Goal: Transaction & Acquisition: Download file/media

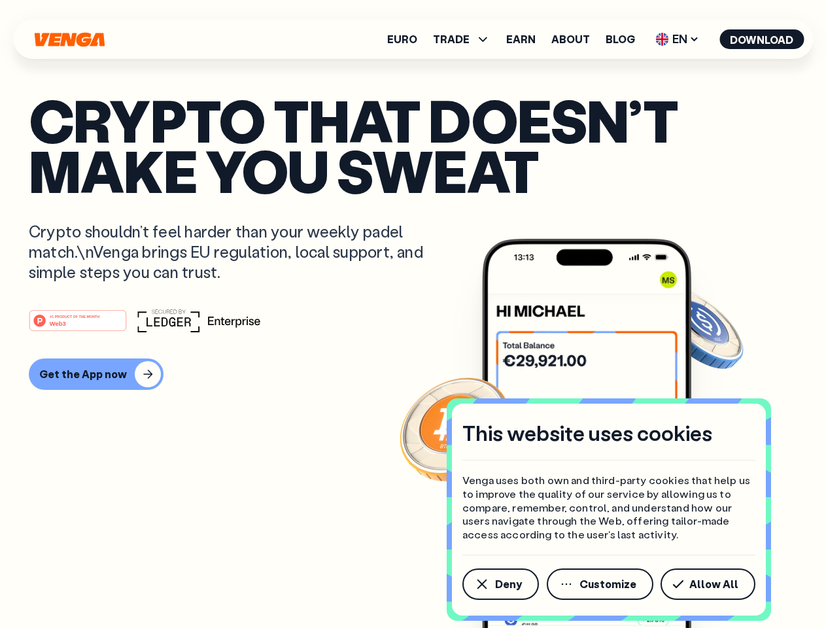
click at [413, 314] on div "#1 PRODUCT OF THE MONTH Web3" at bounding box center [413, 321] width 769 height 24
click at [500, 584] on span "Deny" at bounding box center [508, 584] width 27 height 10
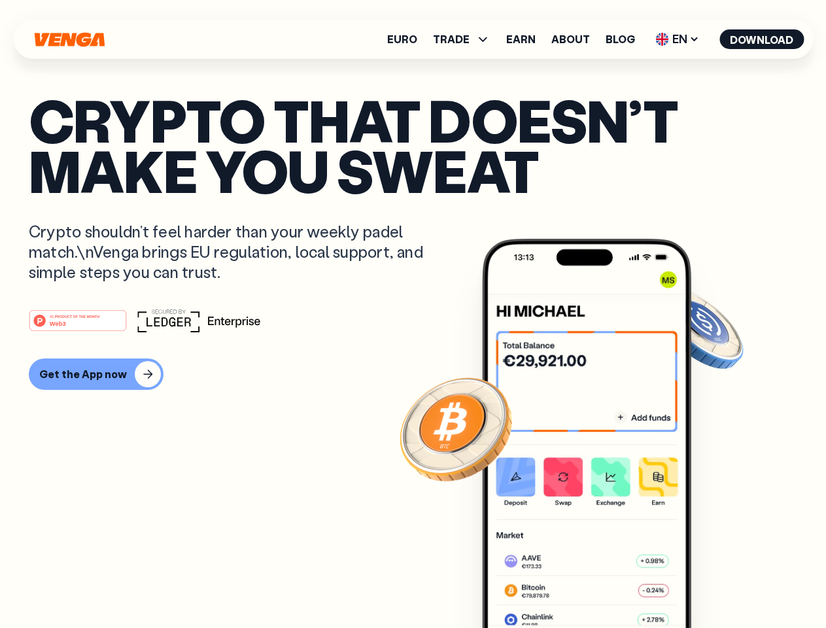
click at [601, 584] on img at bounding box center [586, 458] width 209 height 438
click at [710, 584] on article "Crypto that doesn’t make you sweat Crypto shouldn’t feel harder than your weekl…" at bounding box center [413, 340] width 769 height 491
click at [466, 39] on span "TRADE" at bounding box center [451, 39] width 37 height 10
click at [678, 39] on span "EN" at bounding box center [677, 39] width 53 height 21
click at [762, 39] on button "Download" at bounding box center [762, 39] width 84 height 20
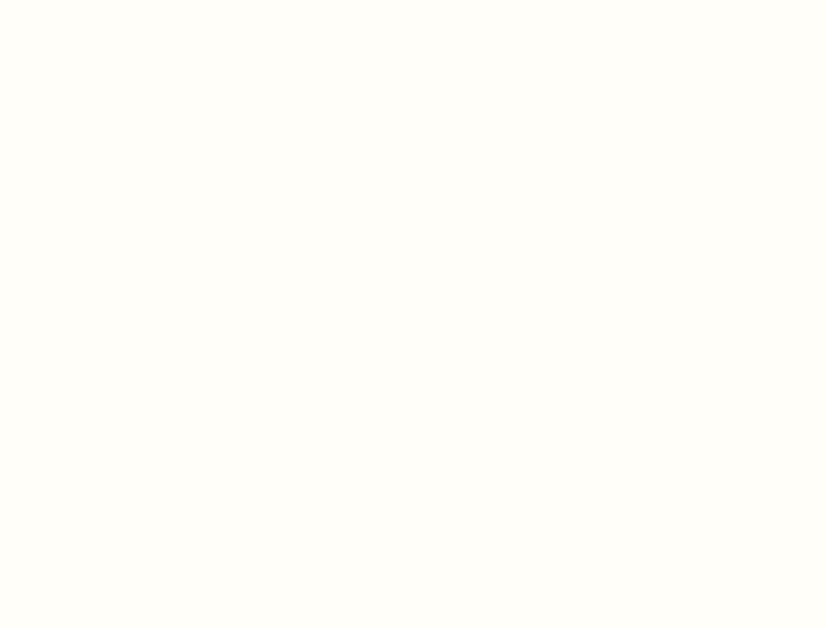
click at [413, 0] on html "This website uses cookies Venga uses both own and third-party cookies that help…" at bounding box center [413, 0] width 826 height 0
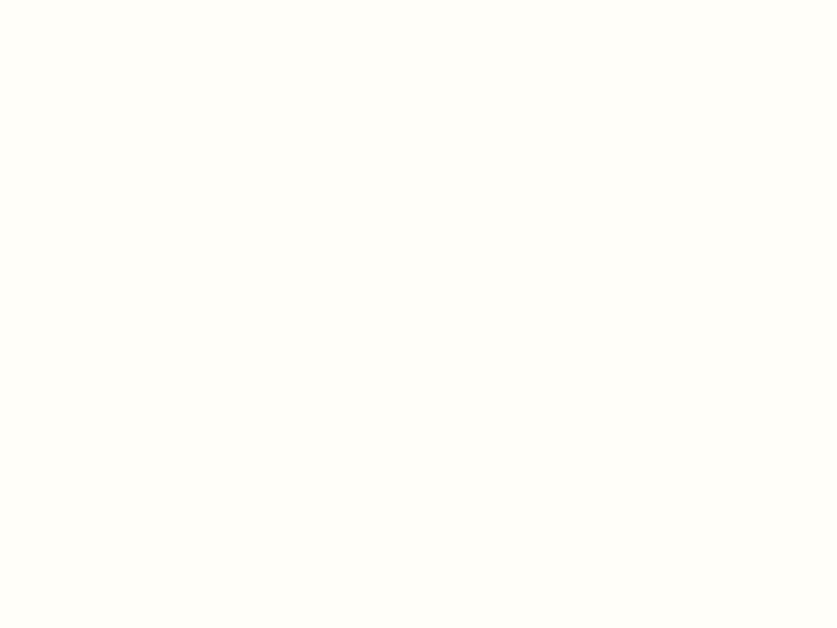
click at [94, 0] on html "This website uses cookies Venga uses both own and third-party cookies that help…" at bounding box center [418, 0] width 837 height 0
click at [80, 0] on html "This website uses cookies Venga uses both own and third-party cookies that help…" at bounding box center [418, 0] width 837 height 0
